Goal: Information Seeking & Learning: Understand process/instructions

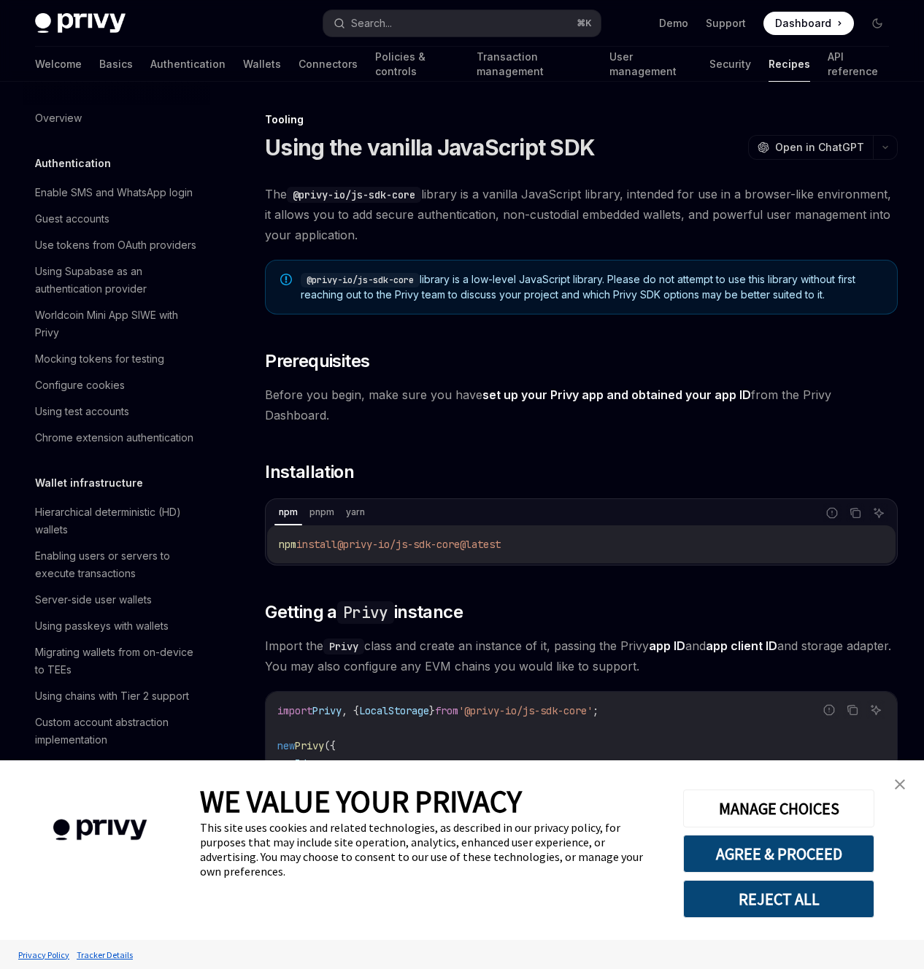
type textarea "*"
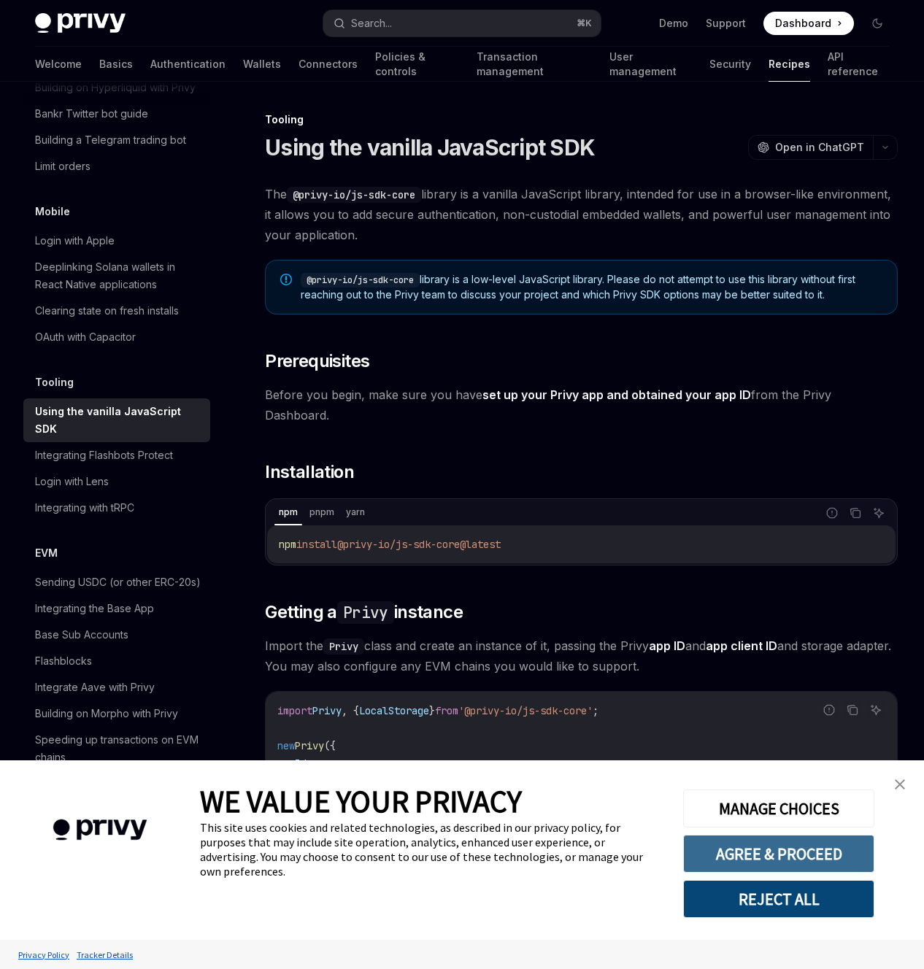
click at [794, 857] on button "AGREE & PROCEED" at bounding box center [778, 854] width 191 height 38
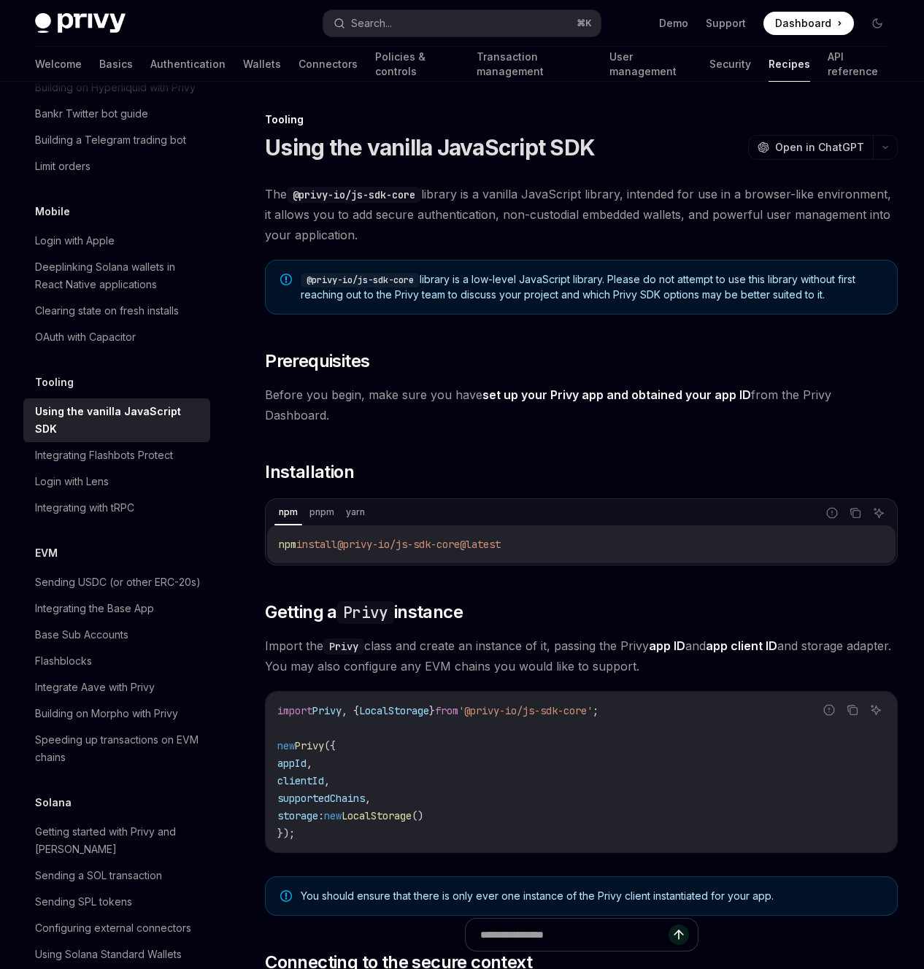
scroll to position [1046, 0]
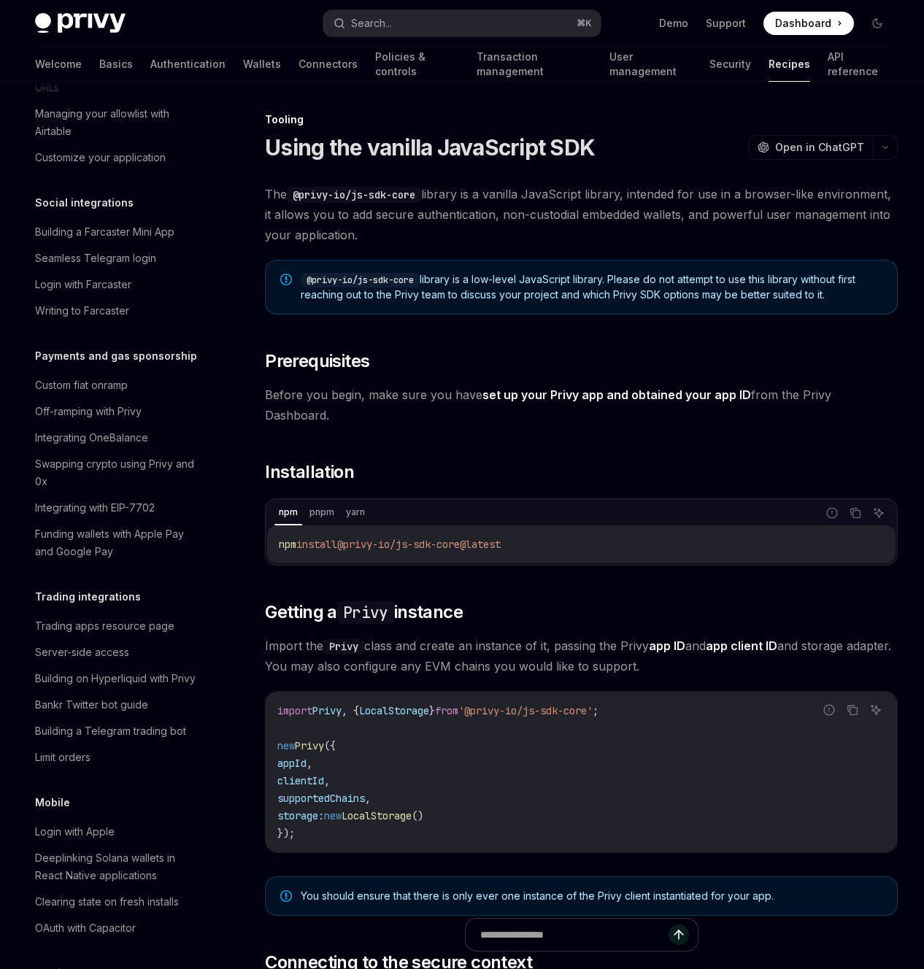
click at [825, 20] on span "Dashboard" at bounding box center [803, 23] width 56 height 15
type textarea "*"
